Goal: Task Accomplishment & Management: Complete application form

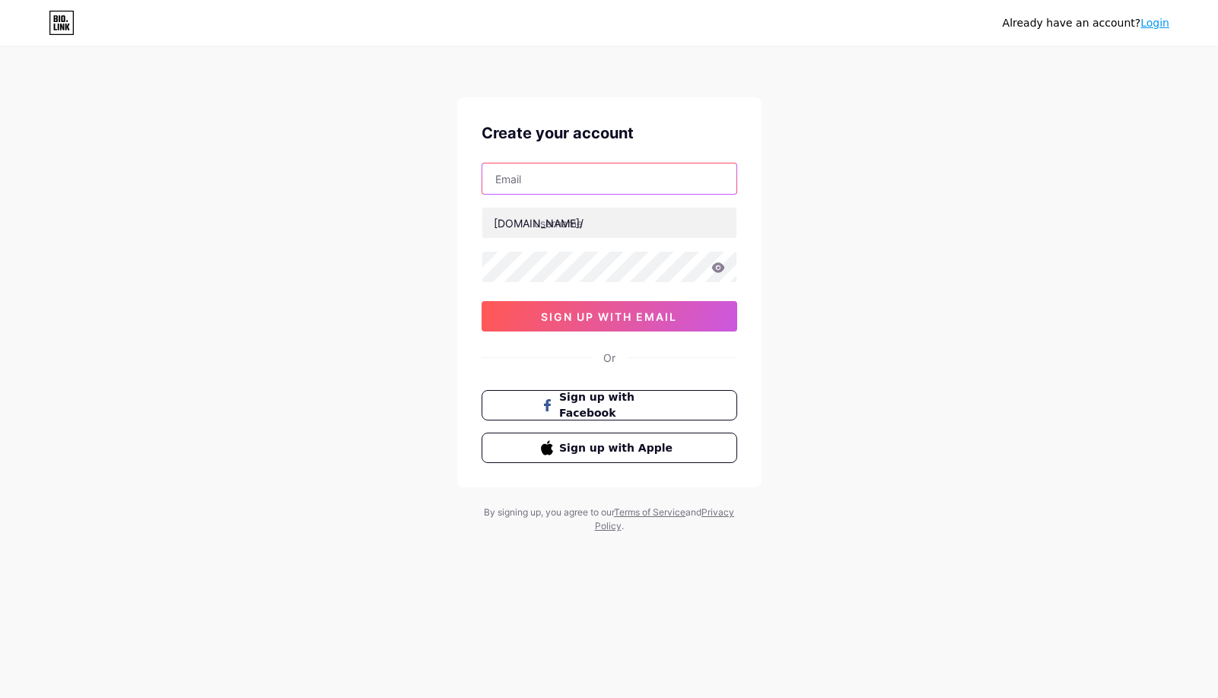
click at [569, 176] on input "text" at bounding box center [609, 179] width 254 height 30
type input "[EMAIL_ADDRESS][DOMAIN_NAME]"
click at [559, 222] on input "text" at bounding box center [609, 223] width 254 height 30
click at [573, 220] on input "text" at bounding box center [609, 223] width 254 height 30
paste input "hdmovie365"
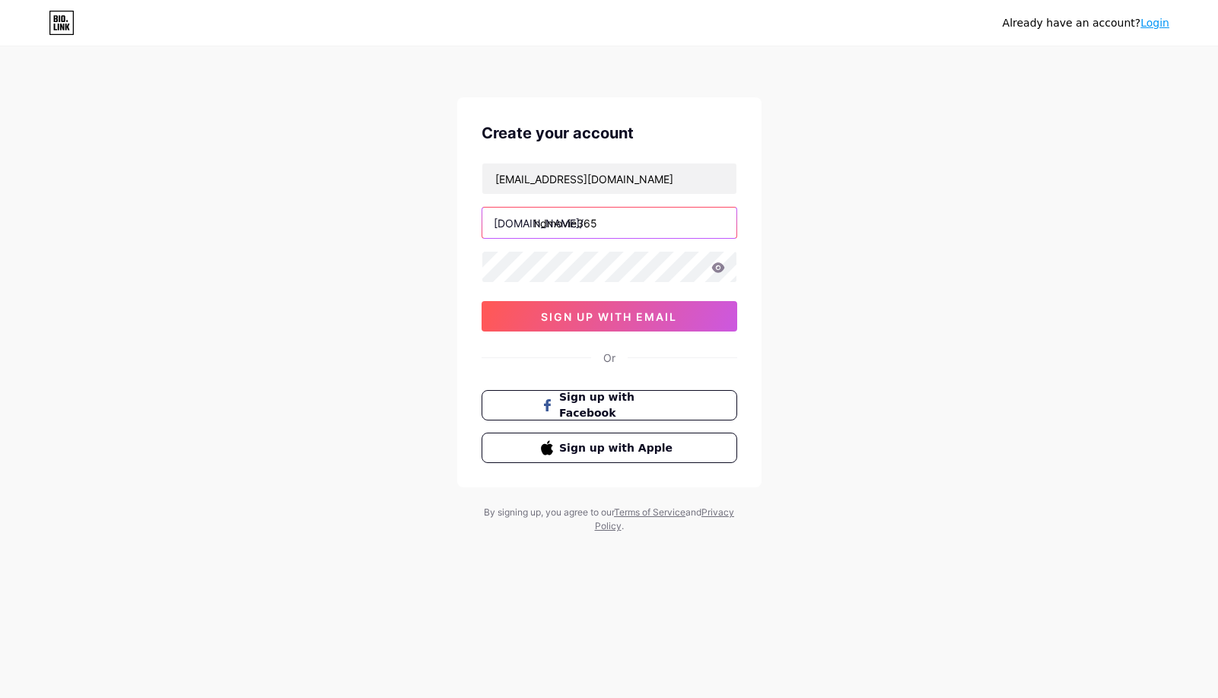
type input "hdmovie365"
click at [627, 316] on span "sign up with email" at bounding box center [609, 316] width 136 height 13
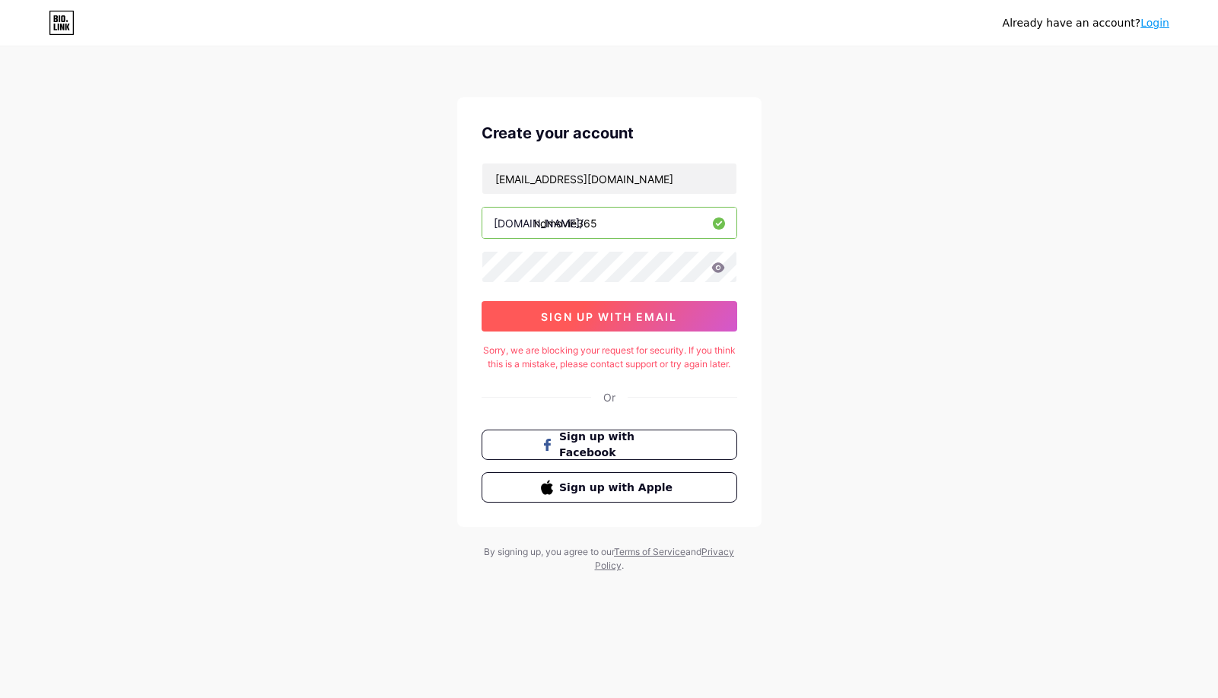
click at [627, 316] on span "sign up with email" at bounding box center [609, 316] width 136 height 13
click at [887, 324] on div "Already have an account? Login Create your account [EMAIL_ADDRESS][DOMAIN_NAME]…" at bounding box center [609, 311] width 1218 height 622
click at [268, 264] on div "Already have an account? Login Create your account [EMAIL_ADDRESS][DOMAIN_NAME]…" at bounding box center [609, 311] width 1218 height 622
